Goal: Information Seeking & Learning: Check status

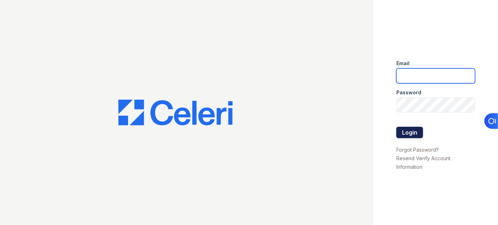
type input "[EMAIL_ADDRESS][DOMAIN_NAME]"
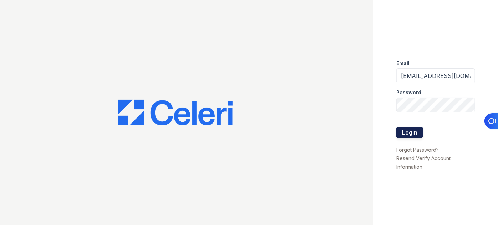
click at [401, 131] on button "Login" at bounding box center [409, 132] width 27 height 11
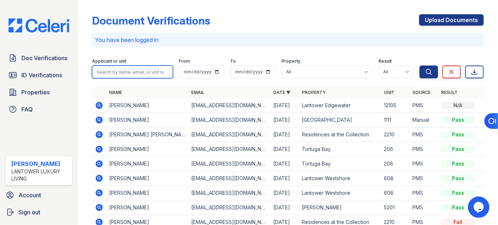
click at [149, 76] on input "search" at bounding box center [132, 72] width 81 height 13
type input "julio"
click at [419, 66] on button "Search" at bounding box center [428, 72] width 19 height 13
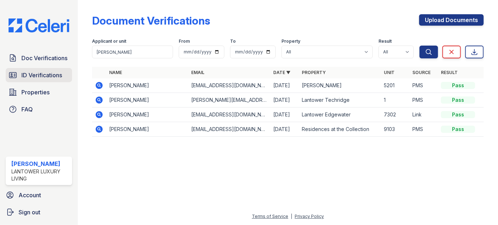
drag, startPoint x: 35, startPoint y: 68, endPoint x: 61, endPoint y: 65, distance: 26.3
click at [35, 71] on span "ID Verifications" at bounding box center [41, 75] width 41 height 9
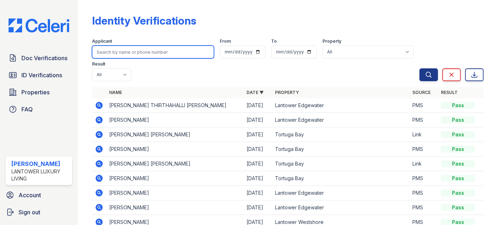
click at [129, 58] on form "Applicant From To Property All Lantower Ambrosio Lantower Asturia Lantower Bran…" at bounding box center [287, 58] width 391 height 51
type input "julio"
click at [419, 68] on button "Search" at bounding box center [428, 74] width 19 height 13
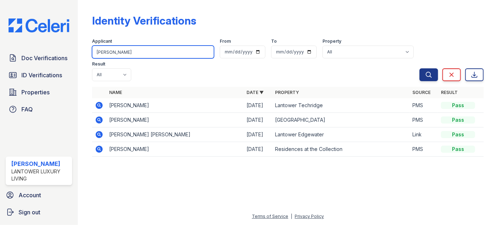
click at [128, 57] on input "[PERSON_NAME]" at bounding box center [153, 52] width 122 height 13
drag, startPoint x: 122, startPoint y: 52, endPoint x: 78, endPoint y: 56, distance: 44.3
click at [78, 56] on div "Identity Verifications Filter Applicant julio From To Property All Lantower Amb…" at bounding box center [288, 112] width 420 height 225
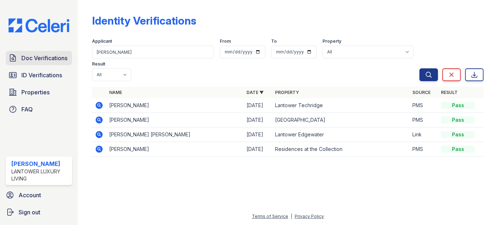
click at [47, 54] on span "Doc Verifications" at bounding box center [44, 58] width 46 height 9
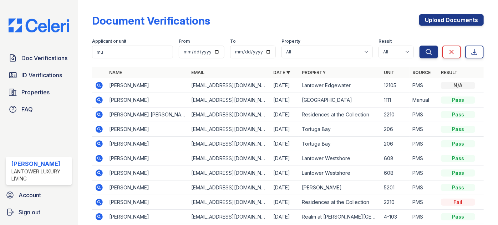
type input "m"
type input "[PERSON_NAME]"
click at [419, 46] on button "Search" at bounding box center [428, 52] width 19 height 13
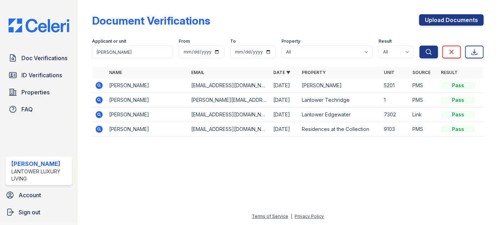
click at [97, 86] on icon at bounding box center [99, 85] width 9 height 9
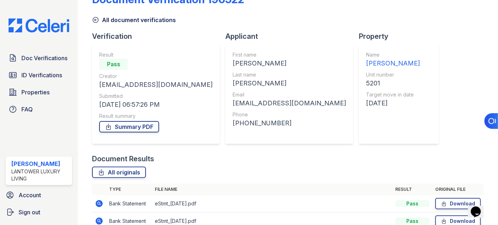
scroll to position [127, 0]
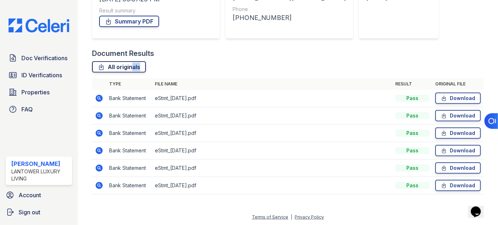
drag, startPoint x: 123, startPoint y: 72, endPoint x: 125, endPoint y: 67, distance: 4.6
click at [125, 67] on div "All originals Type File name Result Original file Bank Statement eStmt_2025-07-…" at bounding box center [287, 131] width 391 height 140
click at [125, 67] on link "All originals" at bounding box center [119, 66] width 54 height 11
click at [135, 64] on link "All originals" at bounding box center [119, 66] width 54 height 11
click at [36, 74] on span "ID Verifications" at bounding box center [41, 75] width 41 height 9
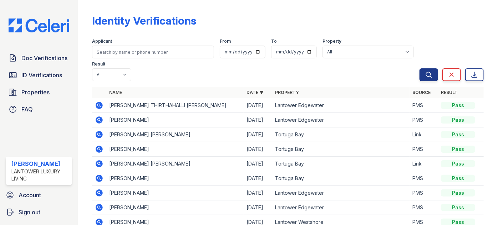
drag, startPoint x: 136, startPoint y: 41, endPoint x: 138, endPoint y: 50, distance: 9.2
click at [137, 42] on div "Applicant" at bounding box center [153, 42] width 122 height 7
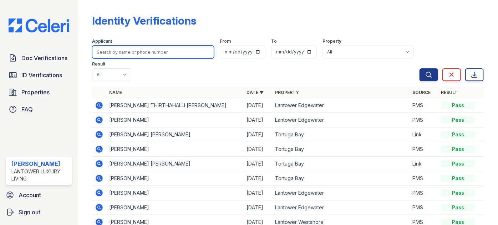
click at [139, 51] on input "search" at bounding box center [153, 52] width 122 height 13
type input "julio"
click at [419, 68] on button "Search" at bounding box center [428, 74] width 19 height 13
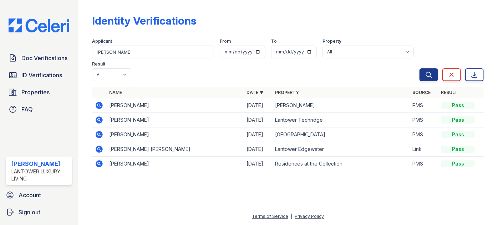
click at [99, 104] on icon at bounding box center [99, 105] width 2 height 2
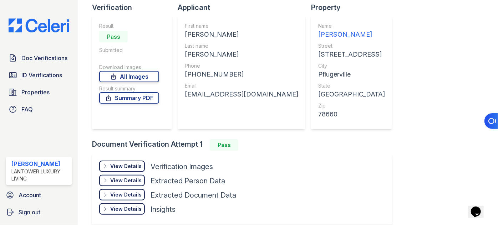
scroll to position [83, 0]
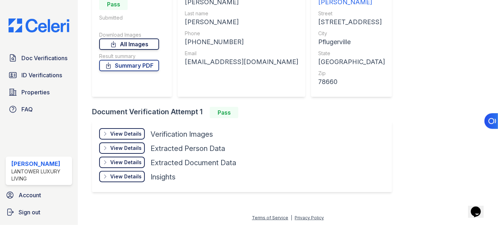
click at [125, 44] on link "All Images" at bounding box center [129, 44] width 60 height 11
click at [128, 68] on link "Summary PDF" at bounding box center [129, 65] width 60 height 11
